Goal: Answer question/provide support: Share knowledge or assist other users

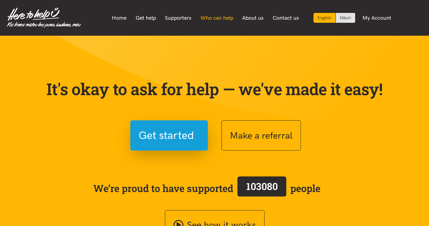
click at [216, 17] on link "Who can help" at bounding box center [217, 18] width 42 height 14
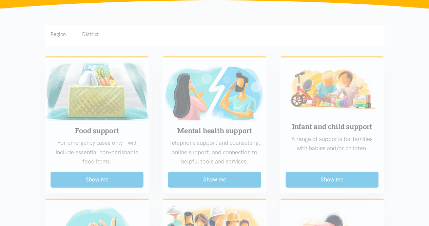
scroll to position [120, 0]
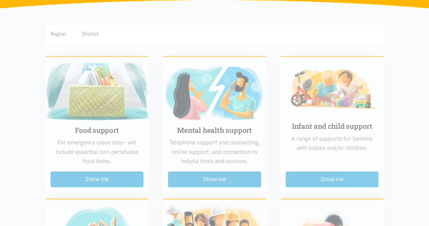
click at [65, 32] on div "Region" at bounding box center [58, 34] width 15 height 8
drag, startPoint x: 61, startPoint y: 37, endPoint x: 58, endPoint y: 37, distance: 3.4
click at [58, 37] on div "Region" at bounding box center [58, 34] width 15 height 8
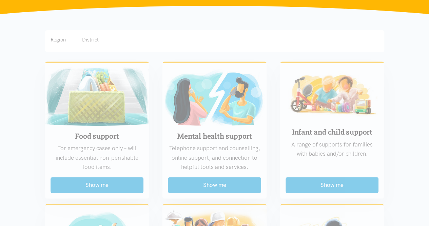
scroll to position [115, 0]
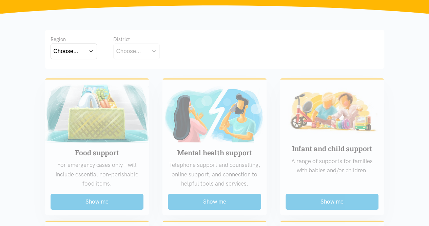
click at [73, 52] on div "Choose..." at bounding box center [66, 50] width 25 height 9
click at [77, 82] on label "Waikato" at bounding box center [74, 81] width 40 height 8
click at [0, 0] on input "Waikato" at bounding box center [0, 0] width 0 height 0
click at [148, 45] on button "Choose..." at bounding box center [147, 50] width 68 height 15
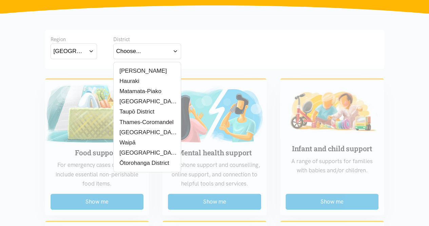
click at [126, 71] on label "Hamilton" at bounding box center [141, 70] width 51 height 8
click at [0, 0] on input "Hamilton" at bounding box center [0, 0] width 0 height 0
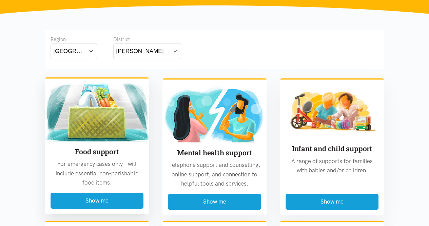
scroll to position [188, 0]
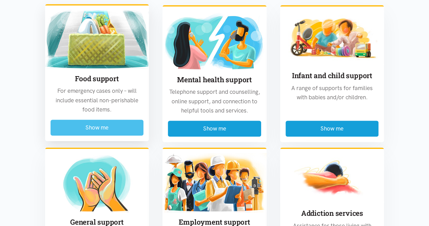
click at [114, 133] on button "Show me" at bounding box center [97, 127] width 93 height 16
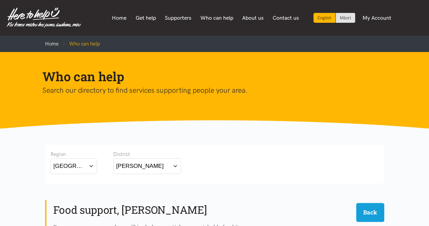
scroll to position [157, 0]
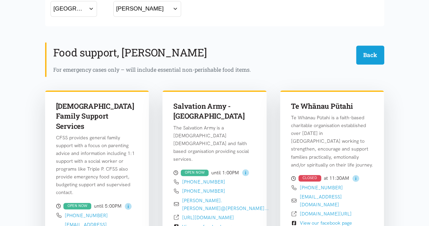
drag, startPoint x: 85, startPoint y: 113, endPoint x: 54, endPoint y: 105, distance: 32.7
click at [54, 105] on div "Catholic Family Support Services CFSS provides general family support with a fo…" at bounding box center [97, 172] width 104 height 165
copy h3 "[DEMOGRAPHIC_DATA] Family Support Services"
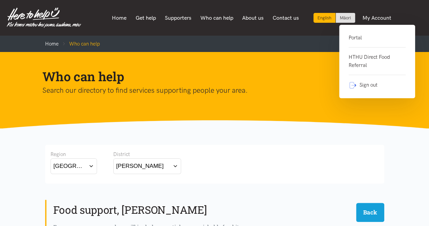
click at [356, 39] on link "Portal" at bounding box center [377, 41] width 57 height 14
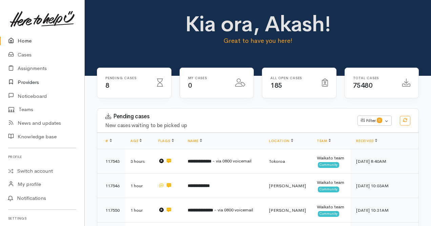
click at [32, 79] on link "Providers" at bounding box center [42, 82] width 84 height 14
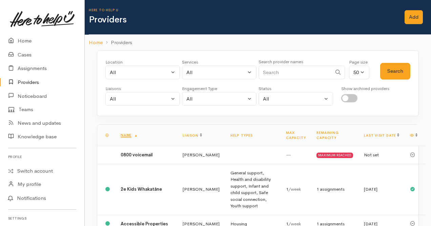
click at [301, 70] on input "Search" at bounding box center [295, 72] width 73 height 14
paste input "Catholic Family Support Services"
type input "Catholic Family Support Services"
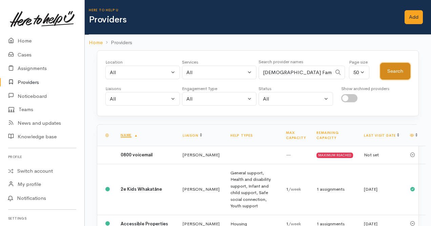
click at [396, 76] on button "Search" at bounding box center [396, 71] width 30 height 17
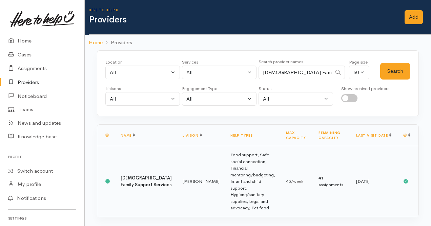
click at [177, 173] on td "Kyleigh Pike" at bounding box center [201, 181] width 48 height 71
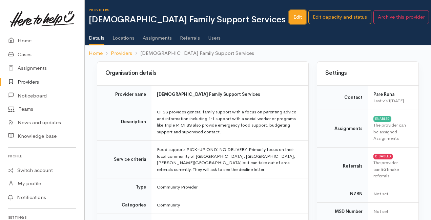
click at [301, 18] on link "Edit" at bounding box center [297, 17] width 17 height 14
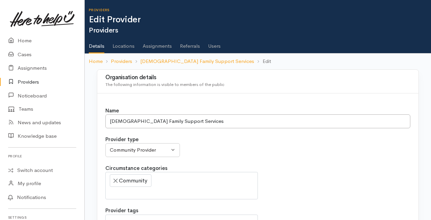
select select
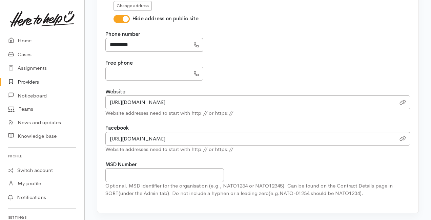
scroll to position [510, 0]
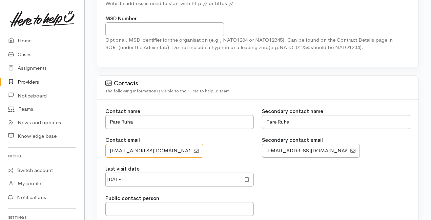
drag, startPoint x: 151, startPoint y: 149, endPoint x: 45, endPoint y: 159, distance: 107.0
click at [45, 159] on body "Support Feedback I've got something to say" at bounding box center [215, 215] width 431 height 1451
click at [138, 88] on span "The following information is visible to the 'Here to help u' team" at bounding box center [167, 91] width 124 height 6
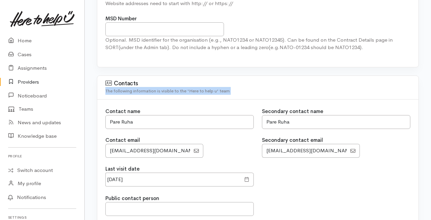
click at [138, 88] on span "The following information is visible to the 'Here to help u' team" at bounding box center [167, 91] width 124 height 6
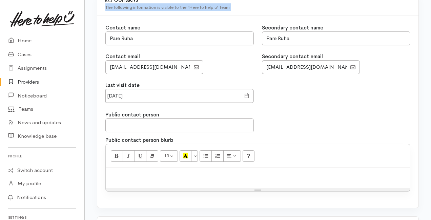
scroll to position [595, 0]
click at [117, 121] on input "text" at bounding box center [179, 125] width 149 height 14
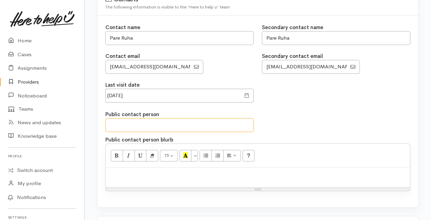
click at [117, 121] on input "text" at bounding box center [179, 125] width 149 height 14
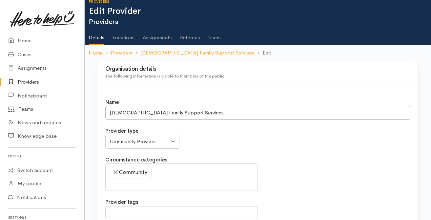
scroll to position [0, 0]
